Goal: Understand process/instructions: Learn how to perform a task or action

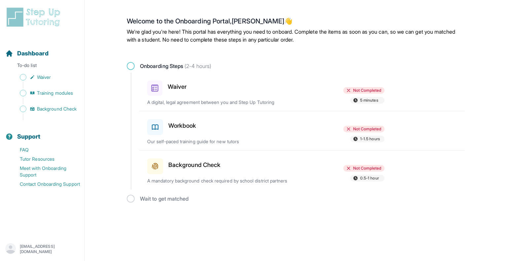
click at [247, 101] on p "A digital, legal agreement between you and Step Up Tutoring" at bounding box center [224, 102] width 154 height 7
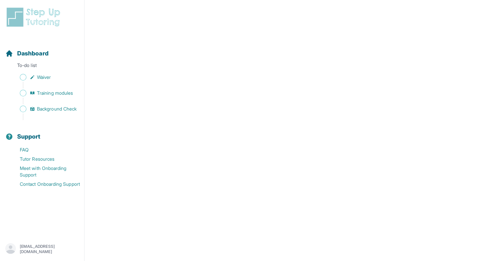
scroll to position [239, 0]
click at [22, 109] on span "Sidebar" at bounding box center [23, 109] width 7 height 7
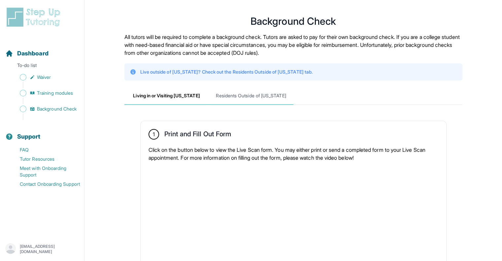
click at [240, 99] on span "Residents Outside of [US_STATE]" at bounding box center [251, 96] width 84 height 18
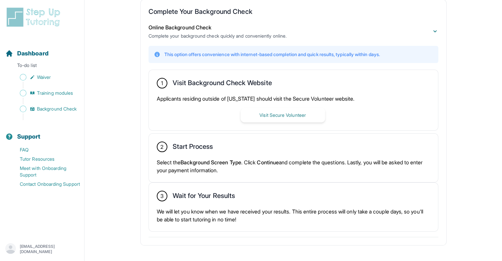
scroll to position [129, 0]
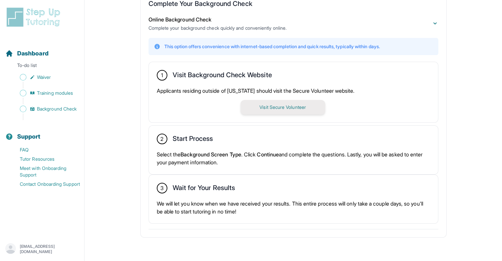
click at [280, 105] on button "Visit Secure Volunteer" at bounding box center [283, 107] width 84 height 15
click at [39, 81] on link "Waiver" at bounding box center [44, 77] width 79 height 9
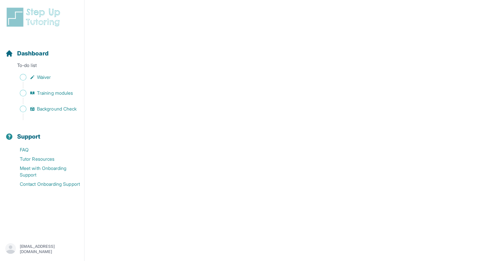
scroll to position [1145, 0]
click at [25, 77] on span "Sidebar" at bounding box center [23, 77] width 7 height 7
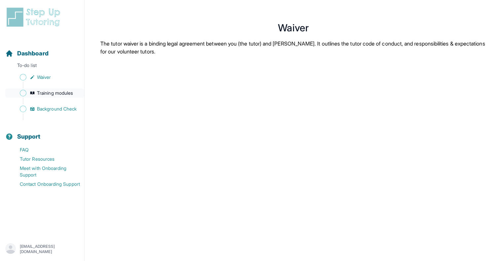
click at [23, 91] on span "Sidebar" at bounding box center [23, 93] width 7 height 7
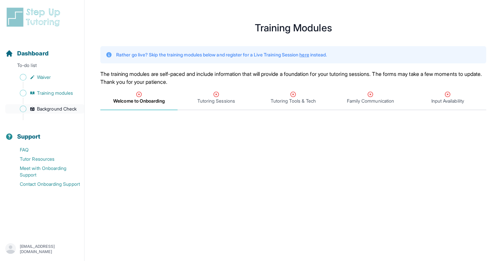
click at [24, 112] on span "Sidebar" at bounding box center [23, 109] width 7 height 7
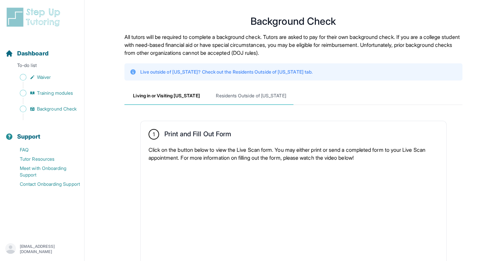
click at [250, 92] on span "Residents Outside of [US_STATE]" at bounding box center [251, 96] width 84 height 18
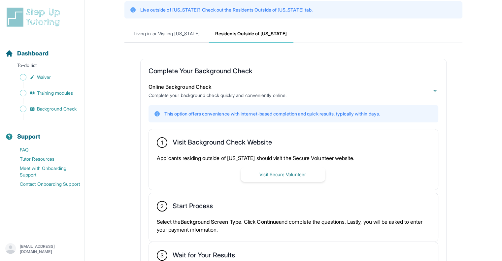
scroll to position [127, 0]
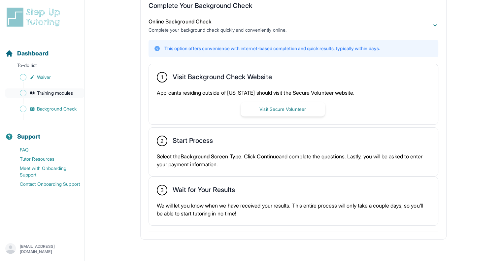
click at [29, 89] on link "Training modules" at bounding box center [44, 92] width 79 height 9
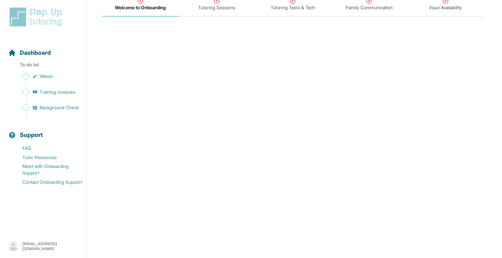
scroll to position [91, 0]
